Goal: Task Accomplishment & Management: Complete application form

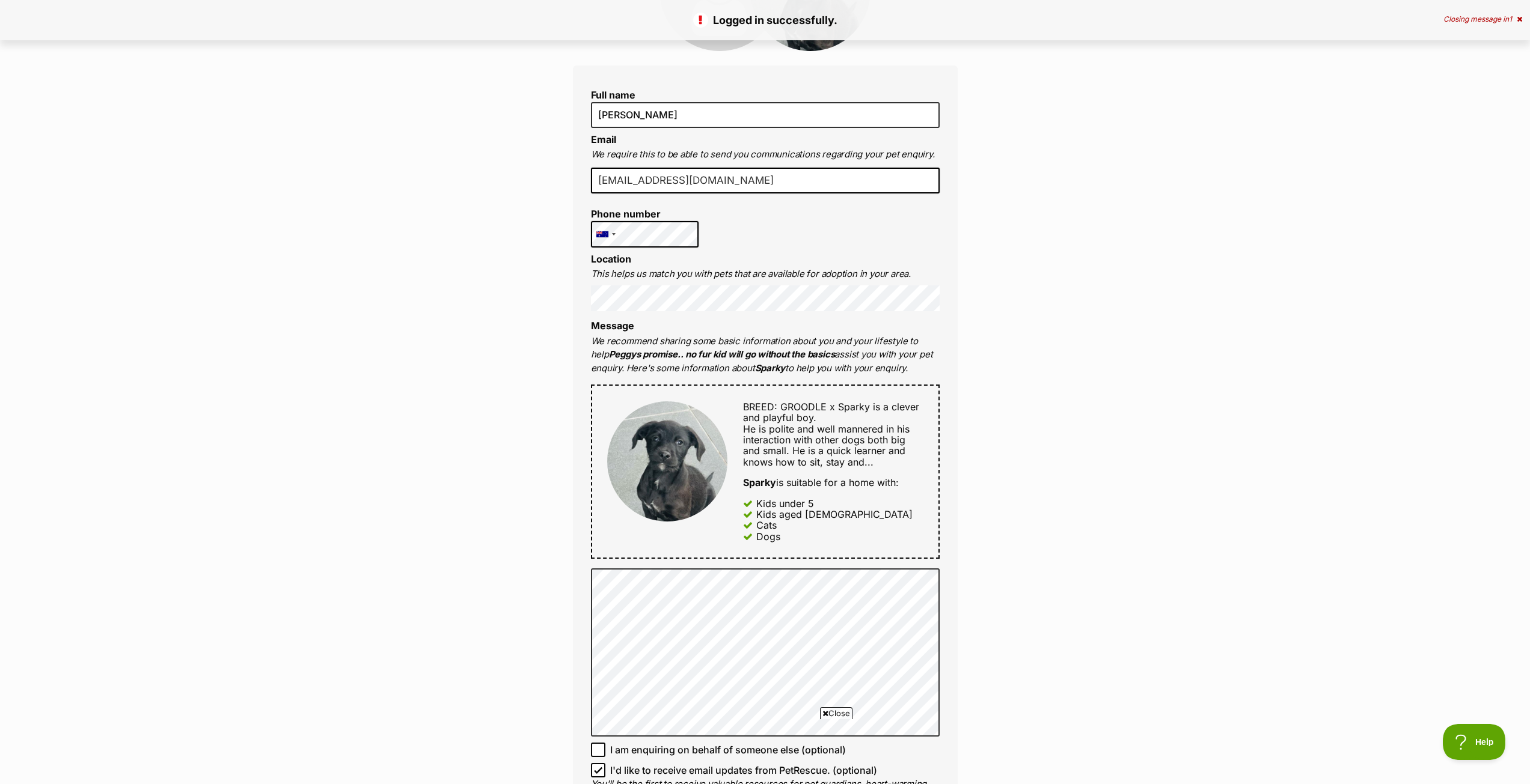
scroll to position [240, 0]
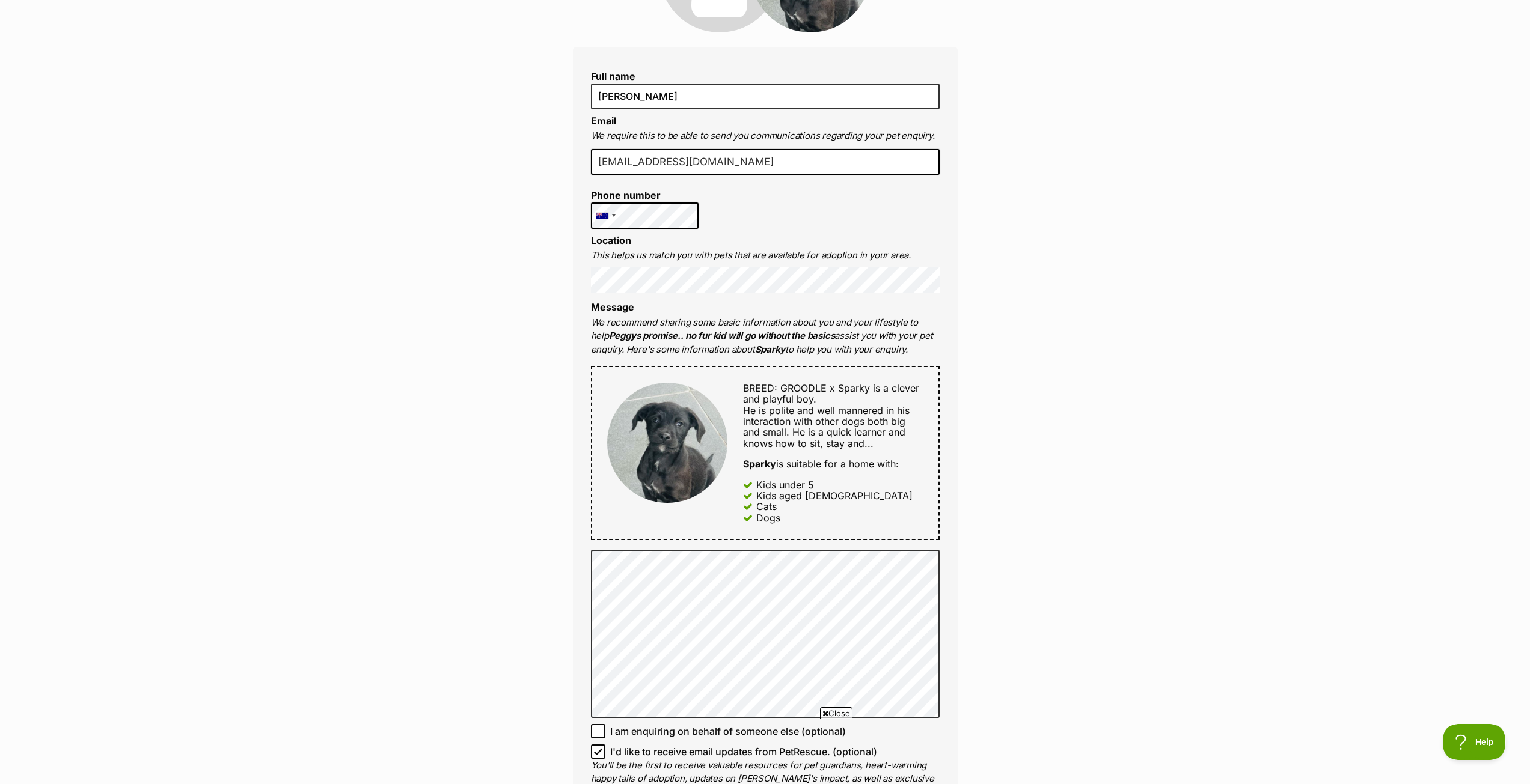
click at [578, 265] on div "Full name [PERSON_NAME] Email We require this to be able to send you communicat…" at bounding box center [765, 440] width 385 height 785
click at [479, 275] on div "Enquire about Sparky Full name Chris Email We require this to be able to send y…" at bounding box center [765, 599] width 1530 height 1461
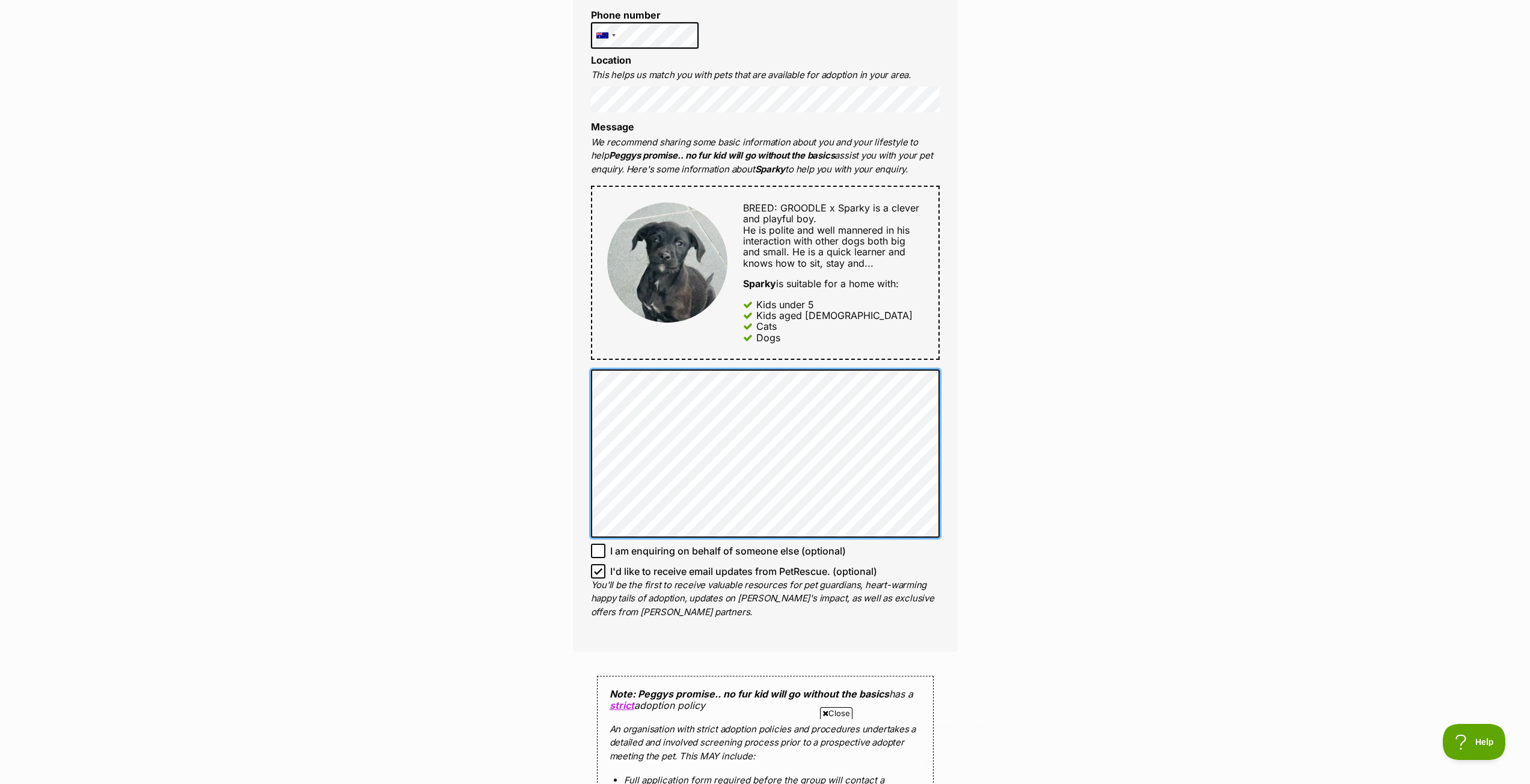
scroll to position [0, 0]
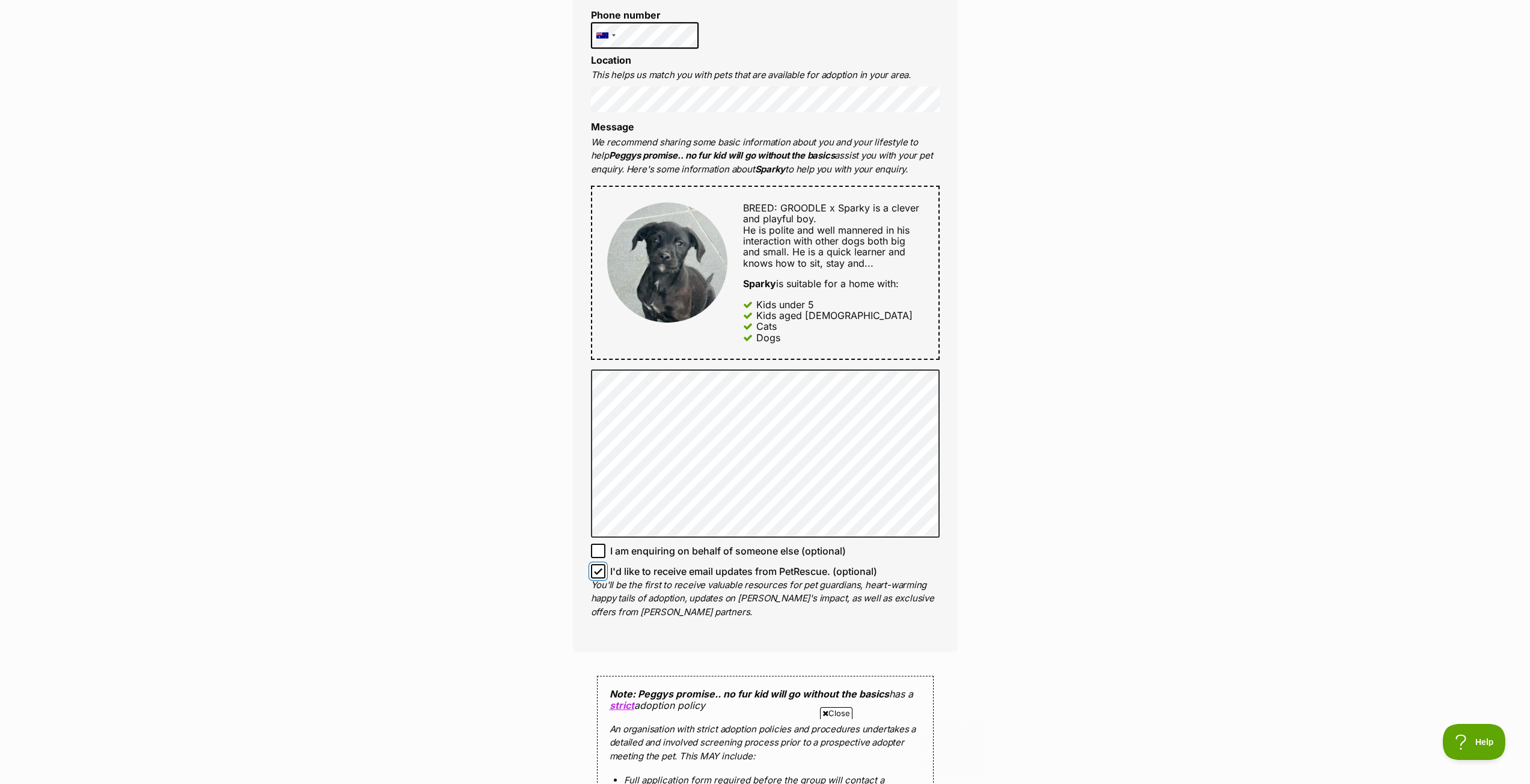
click at [599, 578] on input "I'd like to receive email updates from PetRescue. (optional)" at bounding box center [598, 571] width 14 height 14
checkbox input "false"
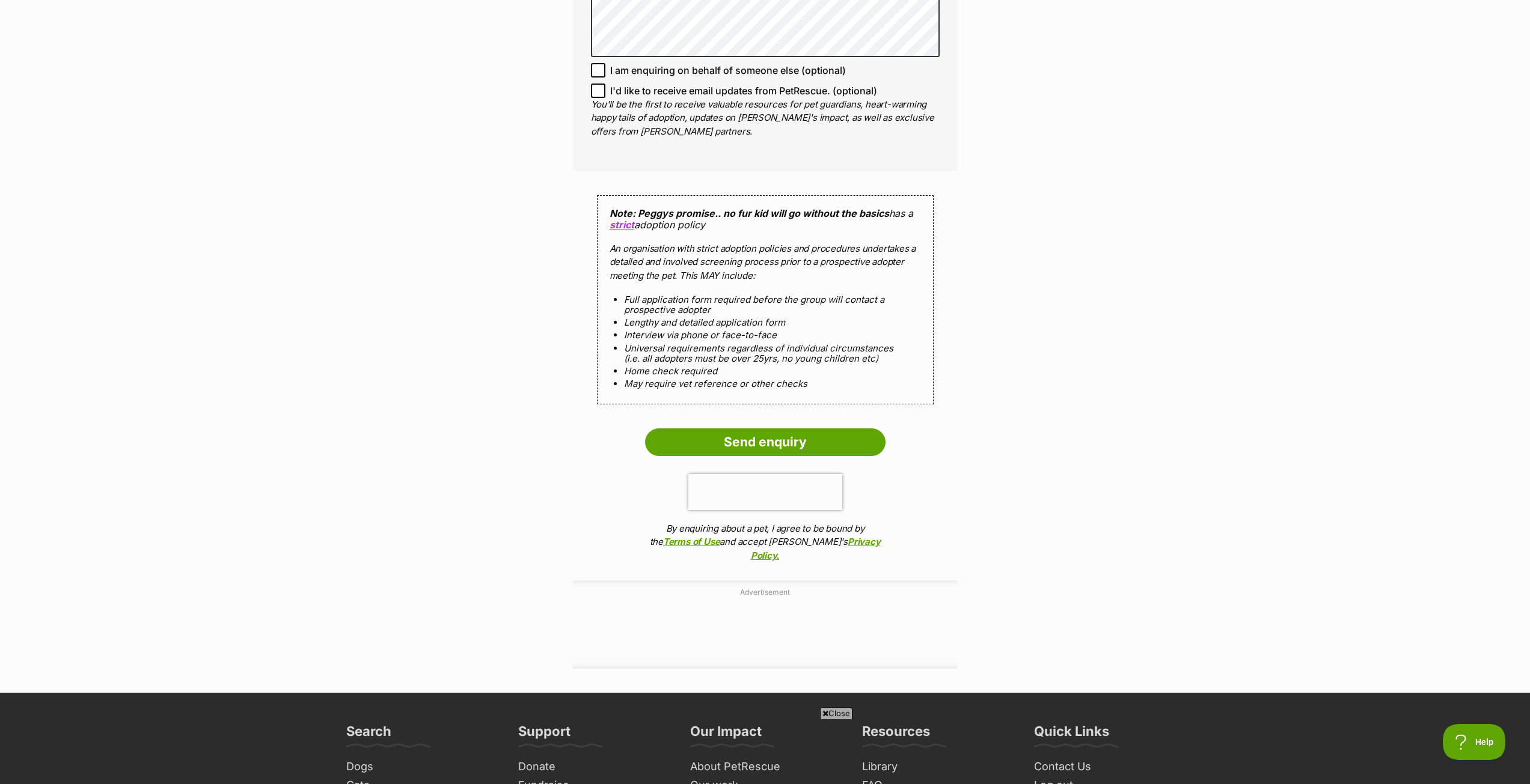
click at [821, 435] on input "Send enquiry" at bounding box center [766, 442] width 241 height 28
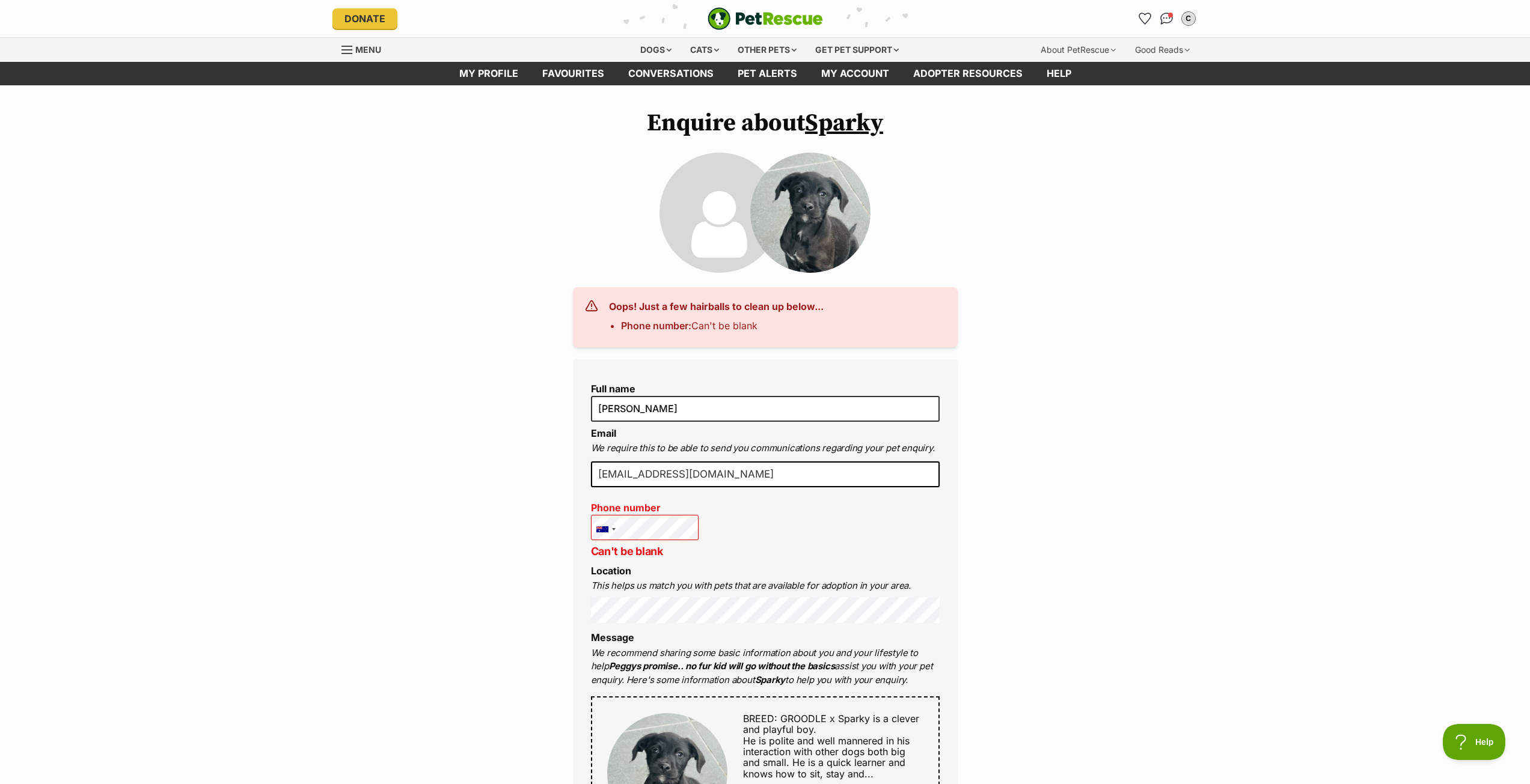
click at [875, 531] on div "Full name [PERSON_NAME] Email We require this to be able to send you communicat…" at bounding box center [765, 761] width 385 height 803
click at [674, 555] on p "Can't be blank" at bounding box center [645, 551] width 108 height 16
type input "[PERSON_NAME]"
click at [825, 530] on div "Full name [PERSON_NAME] Email We require this to be able to send you communicat…" at bounding box center [765, 761] width 385 height 803
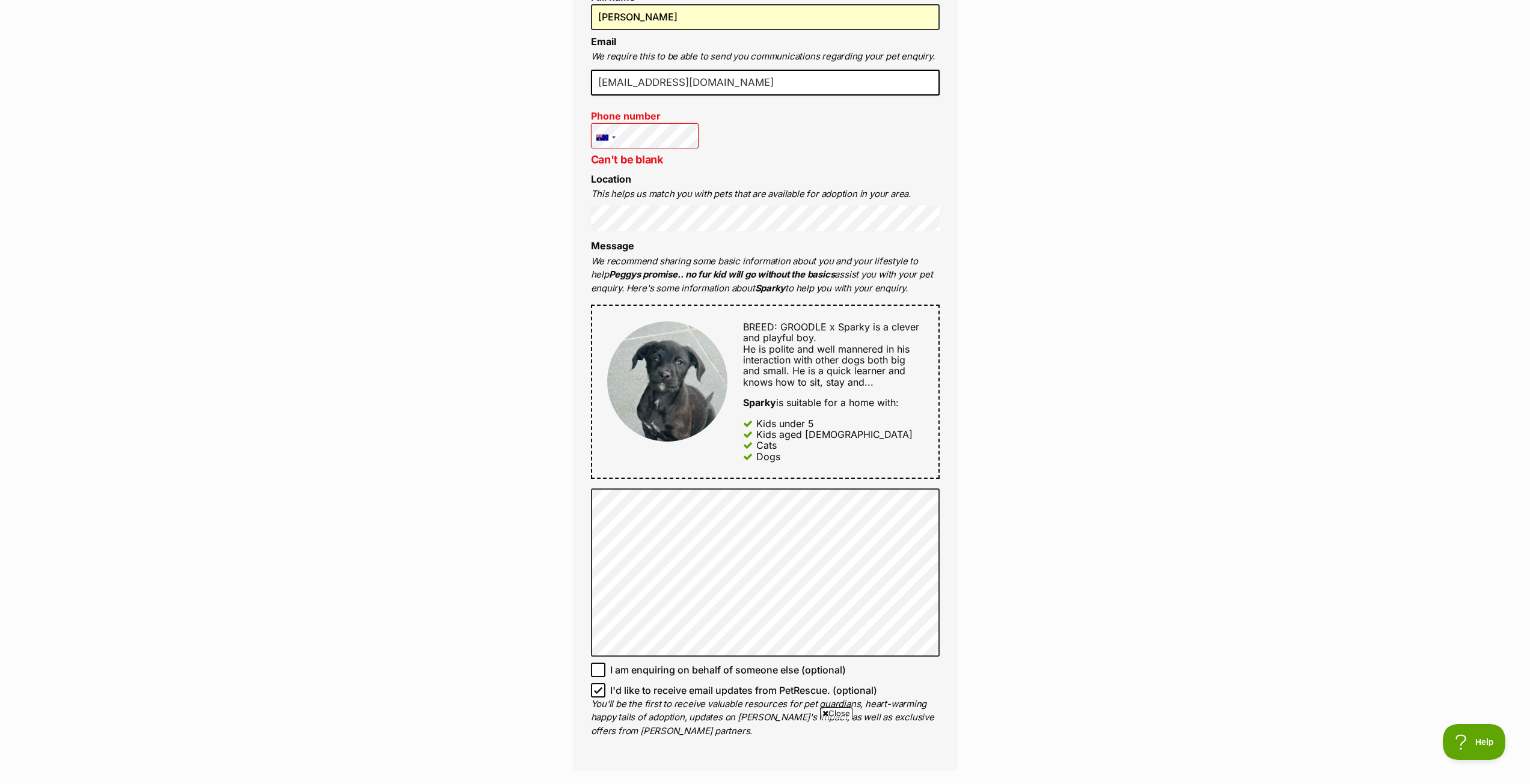
scroll to position [421, 0]
